Goal: Information Seeking & Learning: Learn about a topic

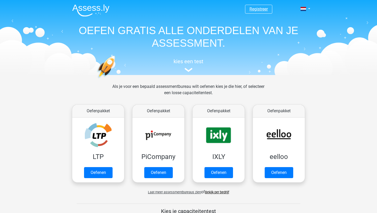
click at [256, 9] on link "Registreer" at bounding box center [258, 9] width 18 height 5
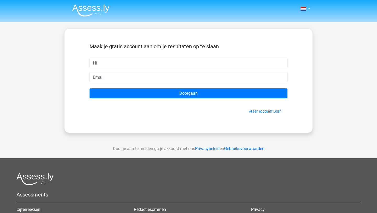
type input "H"
type input "Henk"
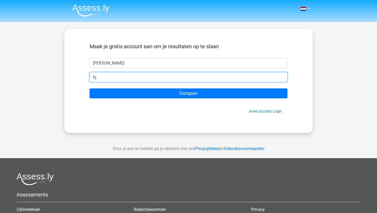
type input "h"
paste input "[EMAIL_ADDRESS][DOMAIN_NAME]"
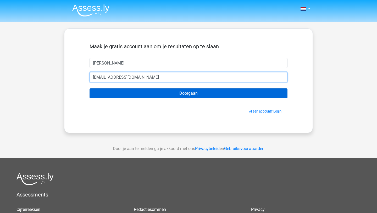
type input "[EMAIL_ADDRESS][DOMAIN_NAME]"
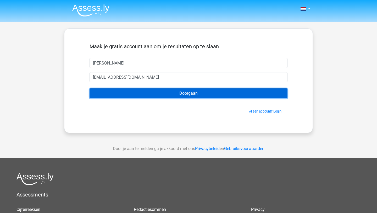
click at [135, 92] on input "Doorgaan" at bounding box center [189, 93] width 198 height 10
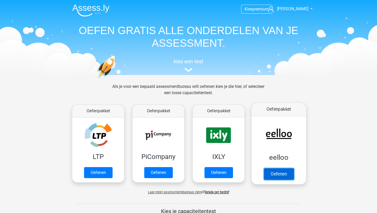
click at [288, 168] on link "Oefenen" at bounding box center [279, 174] width 30 height 12
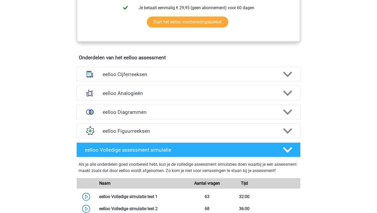
scroll to position [296, 0]
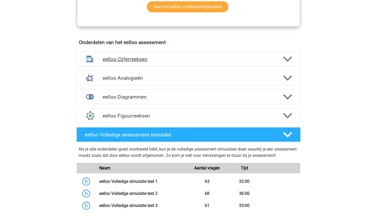
click at [209, 60] on h4 "eelloo Cijferreeksen" at bounding box center [188, 59] width 171 height 6
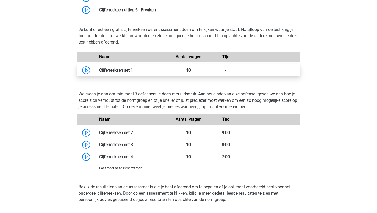
scroll to position [419, 0]
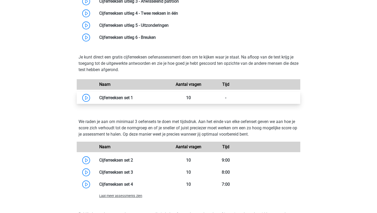
click at [133, 100] on link at bounding box center [133, 97] width 0 height 5
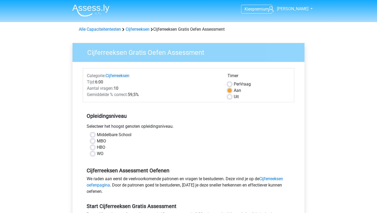
click at [97, 154] on label "WO" at bounding box center [100, 153] width 7 height 6
click at [93, 154] on input "WO" at bounding box center [93, 152] width 4 height 5
radio input "true"
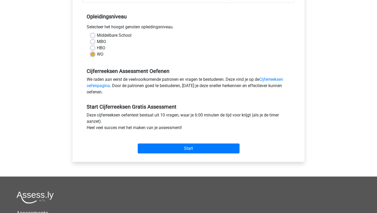
scroll to position [106, 0]
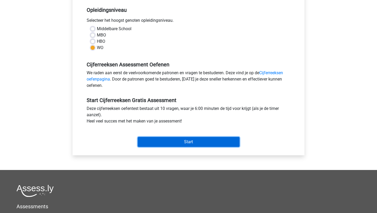
click at [197, 142] on input "Start" at bounding box center [189, 142] width 102 height 10
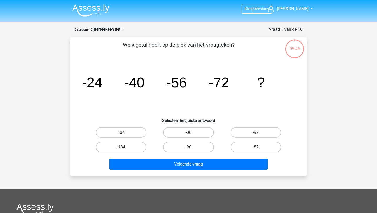
click at [181, 132] on label "-88" at bounding box center [188, 132] width 51 height 10
click at [188, 132] on input "-88" at bounding box center [189, 133] width 3 height 3
radio input "true"
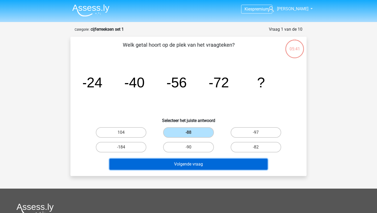
click at [212, 165] on button "Volgende vraag" at bounding box center [188, 163] width 158 height 11
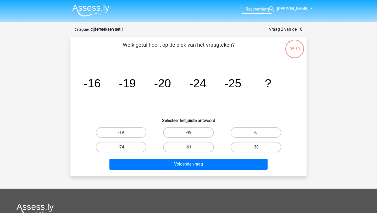
click at [262, 149] on label "-30" at bounding box center [256, 147] width 51 height 10
click at [259, 149] on input "-30" at bounding box center [257, 148] width 3 height 3
radio input "true"
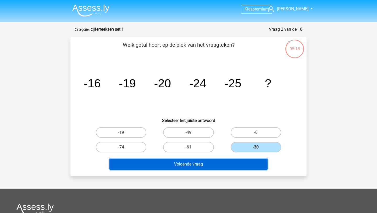
click at [207, 163] on button "Volgende vraag" at bounding box center [188, 163] width 158 height 11
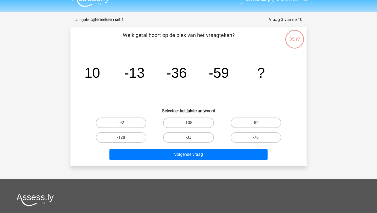
scroll to position [9, 0]
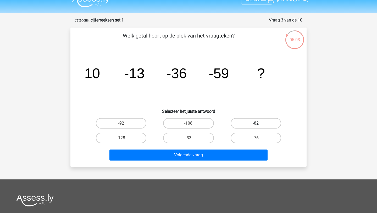
click at [253, 120] on label "-82" at bounding box center [256, 123] width 51 height 10
click at [256, 123] on input "-82" at bounding box center [257, 124] width 3 height 3
radio input "true"
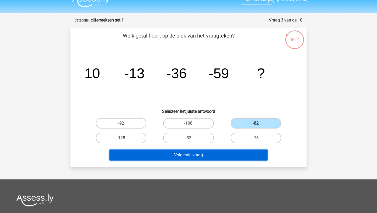
click at [214, 153] on button "Volgende vraag" at bounding box center [188, 154] width 158 height 11
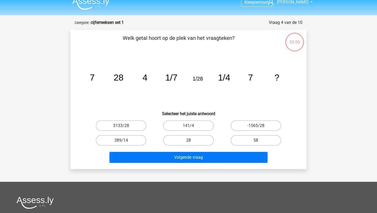
scroll to position [0, 0]
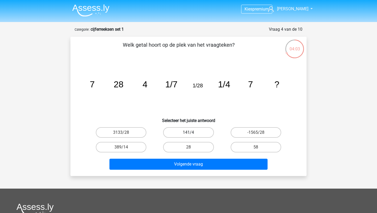
click at [199, 130] on label "141/4" at bounding box center [188, 132] width 51 height 10
click at [192, 132] on input "141/4" at bounding box center [189, 133] width 3 height 3
radio input "true"
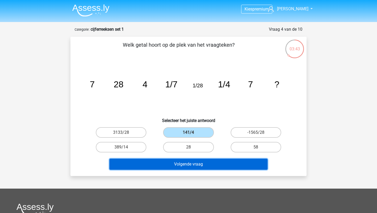
click at [200, 164] on button "Volgende vraag" at bounding box center [188, 163] width 158 height 11
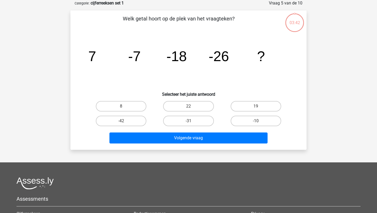
scroll to position [17, 0]
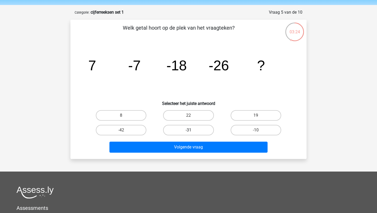
click at [187, 131] on label "-31" at bounding box center [188, 130] width 51 height 10
click at [188, 131] on input "-31" at bounding box center [189, 131] width 3 height 3
radio input "true"
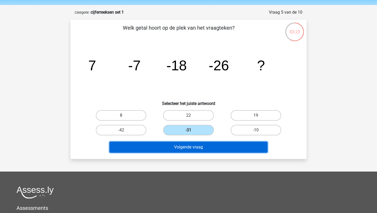
click at [188, 148] on button "Volgende vraag" at bounding box center [188, 146] width 158 height 11
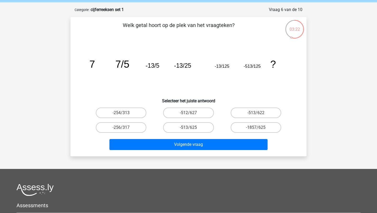
scroll to position [19, 0]
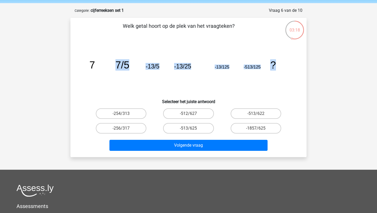
drag, startPoint x: 117, startPoint y: 66, endPoint x: 282, endPoint y: 77, distance: 165.3
click at [282, 78] on icon "image/svg+xml 7 7/5 -13/5 -13/25 -13/125 -513/125 ?" at bounding box center [188, 68] width 211 height 53
click at [330, 92] on div "Kies premium Henk caxer40235@certve.com" at bounding box center [188, 144] width 377 height 326
click at [204, 127] on label "-513/625" at bounding box center [188, 128] width 51 height 10
click at [192, 128] on input "-513/625" at bounding box center [189, 129] width 3 height 3
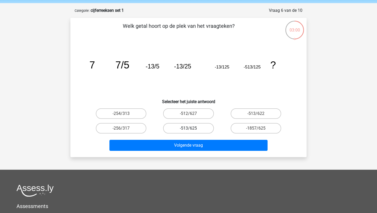
radio input "true"
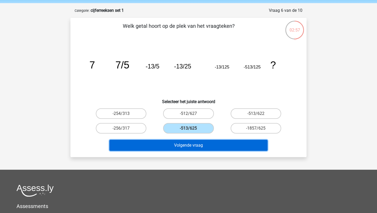
click at [214, 146] on button "Volgende vraag" at bounding box center [188, 145] width 158 height 11
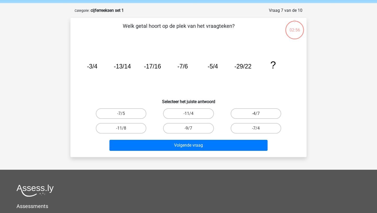
scroll to position [26, 0]
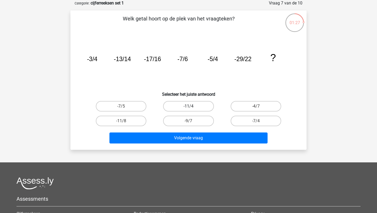
click at [189, 105] on label "-11/4" at bounding box center [188, 106] width 51 height 10
click at [189, 106] on input "-11/4" at bounding box center [189, 107] width 3 height 3
radio input "true"
click at [254, 108] on label "-4/7" at bounding box center [256, 106] width 51 height 10
click at [256, 108] on input "-4/7" at bounding box center [257, 107] width 3 height 3
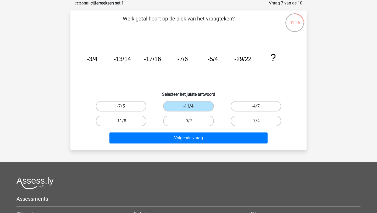
radio input "true"
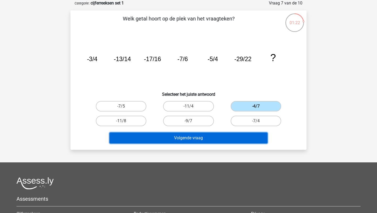
click at [210, 136] on button "Volgende vraag" at bounding box center [188, 137] width 158 height 11
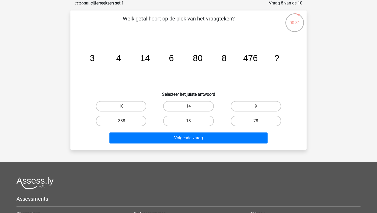
click at [121, 107] on input "10" at bounding box center [122, 107] width 3 height 3
radio input "true"
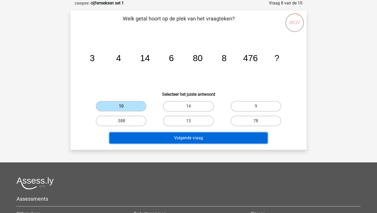
click at [197, 140] on button "Volgende vraag" at bounding box center [188, 137] width 158 height 11
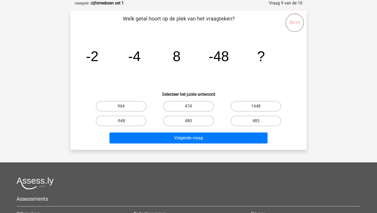
click at [193, 106] on label "474" at bounding box center [188, 106] width 51 height 10
click at [192, 106] on input "474" at bounding box center [189, 107] width 3 height 3
radio input "true"
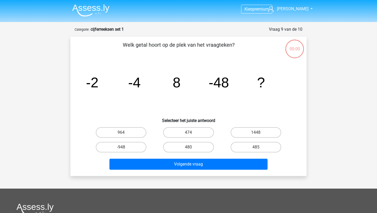
scroll to position [26, 0]
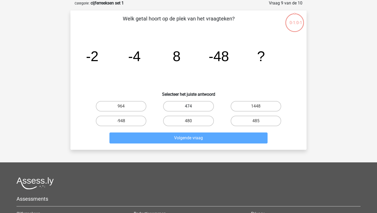
click at [193, 106] on label "474" at bounding box center [188, 106] width 51 height 10
click at [192, 106] on input "474" at bounding box center [189, 107] width 3 height 3
radio input "true"
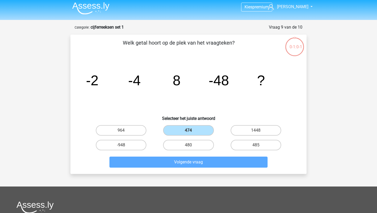
scroll to position [7, 0]
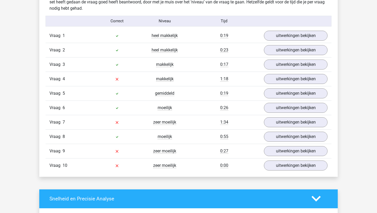
scroll to position [428, 0]
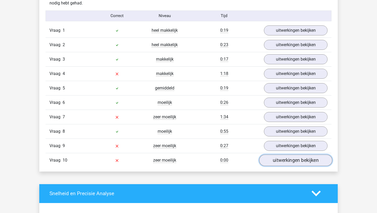
click at [288, 160] on link "uitwerkingen bekijken" at bounding box center [295, 160] width 73 height 12
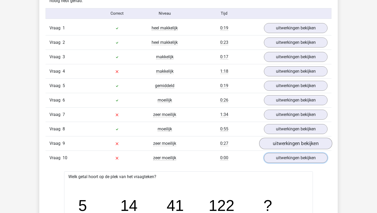
scroll to position [425, 0]
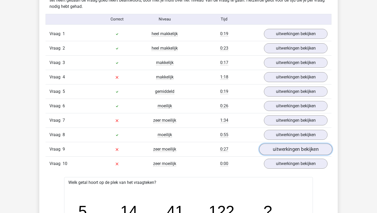
click at [288, 152] on link "uitwerkingen bekijken" at bounding box center [295, 149] width 73 height 12
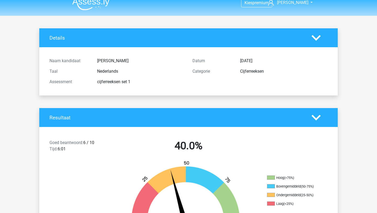
scroll to position [0, 0]
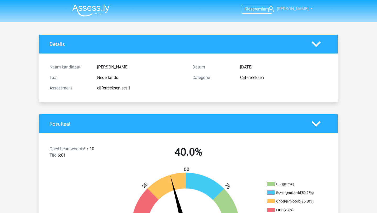
click at [306, 7] on link "Henk" at bounding box center [287, 9] width 43 height 6
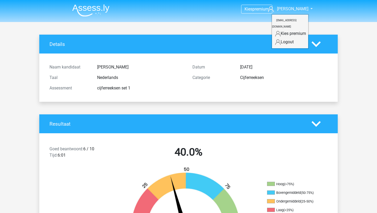
click at [289, 38] on link "Logout" at bounding box center [290, 42] width 36 height 8
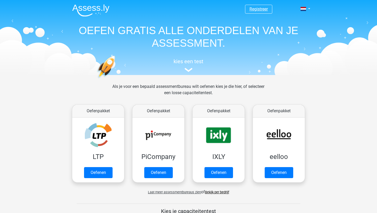
click at [253, 9] on link "Registreer" at bounding box center [258, 9] width 18 height 5
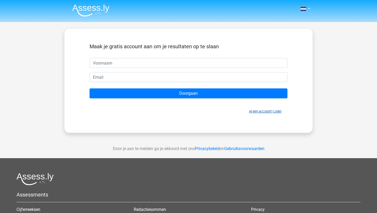
click at [263, 112] on link "Al een account? Login" at bounding box center [265, 111] width 32 height 4
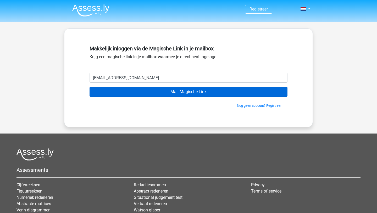
type input "curare.joliger_0k@icloud.com"
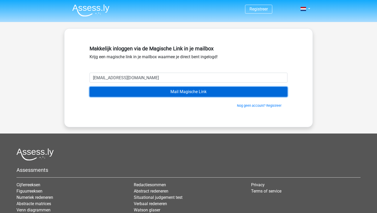
click at [161, 91] on input "Mail Magische Link" at bounding box center [189, 92] width 198 height 10
